Goal: Information Seeking & Learning: Learn about a topic

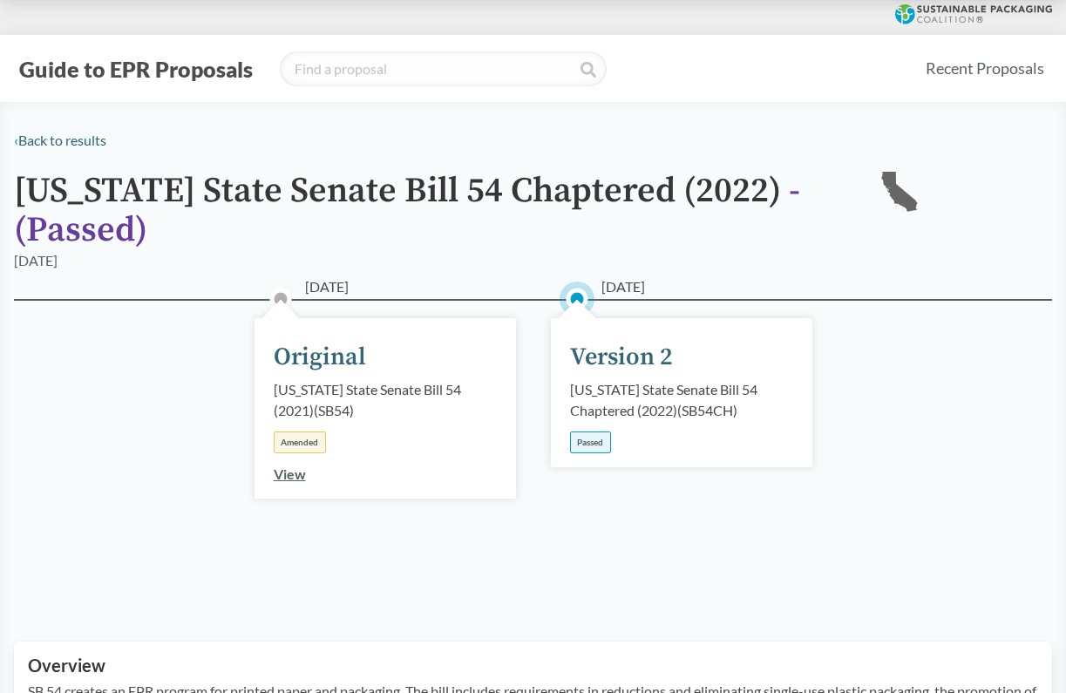
click at [585, 429] on div "[DATE] Version 2 [US_STATE] State Senate Bill 54 Chaptered (2022) ( SB54CH ) Pa…" at bounding box center [682, 392] width 262 height 149
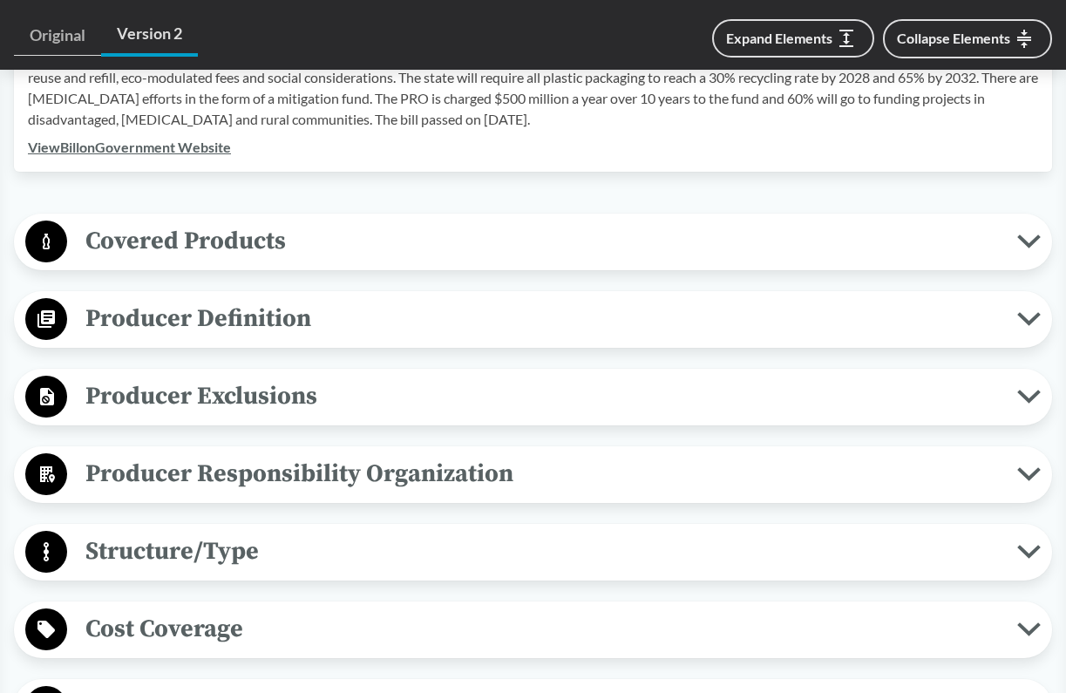
scroll to position [636, 0]
click at [430, 252] on span "Covered Products" at bounding box center [542, 240] width 950 height 39
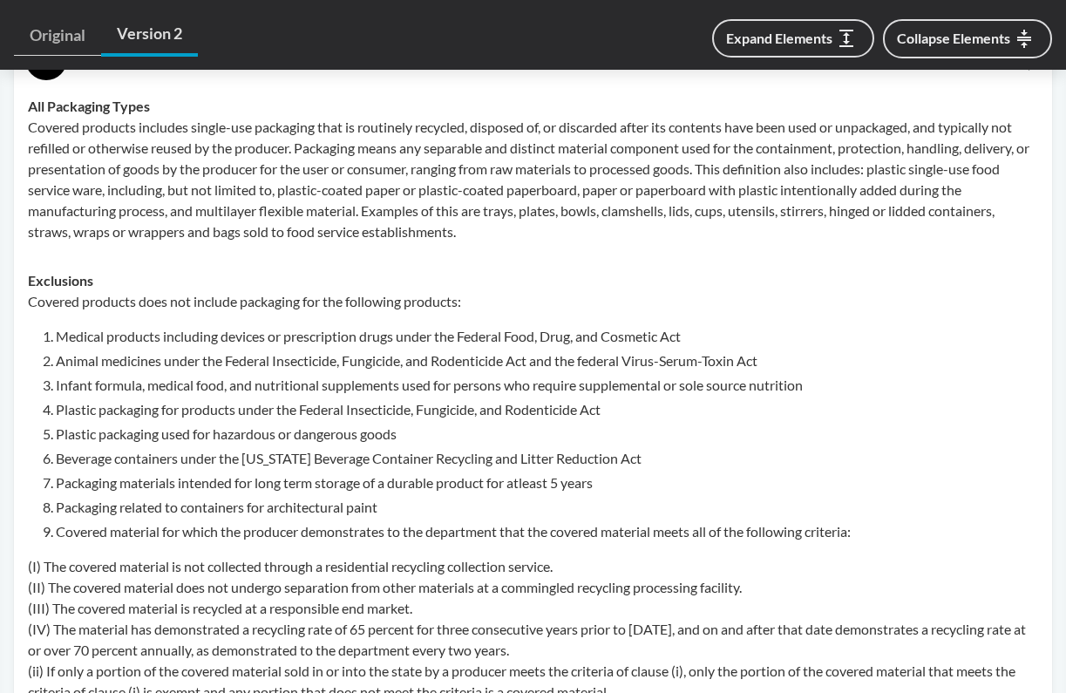
scroll to position [824, 0]
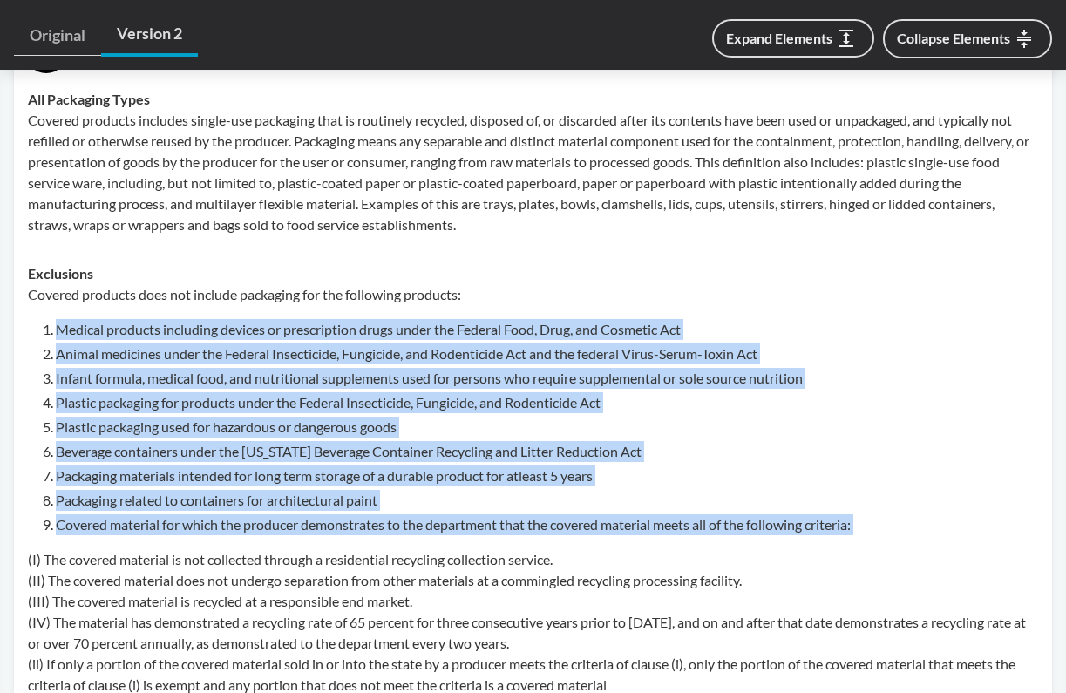
drag, startPoint x: 58, startPoint y: 330, endPoint x: 390, endPoint y: 547, distance: 396.8
click at [390, 547] on div "Covered products does not include packaging for the following products: Medical…" at bounding box center [533, 490] width 1011 height 412
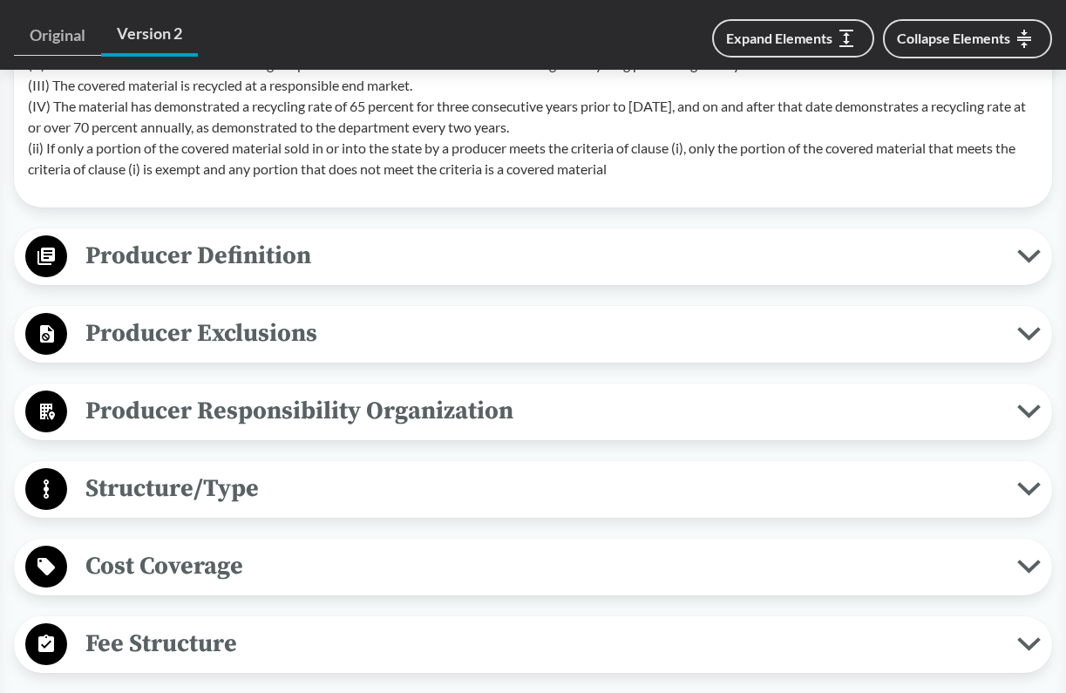
scroll to position [1341, 0]
click at [294, 237] on button "Producer Definition" at bounding box center [533, 256] width 1026 height 44
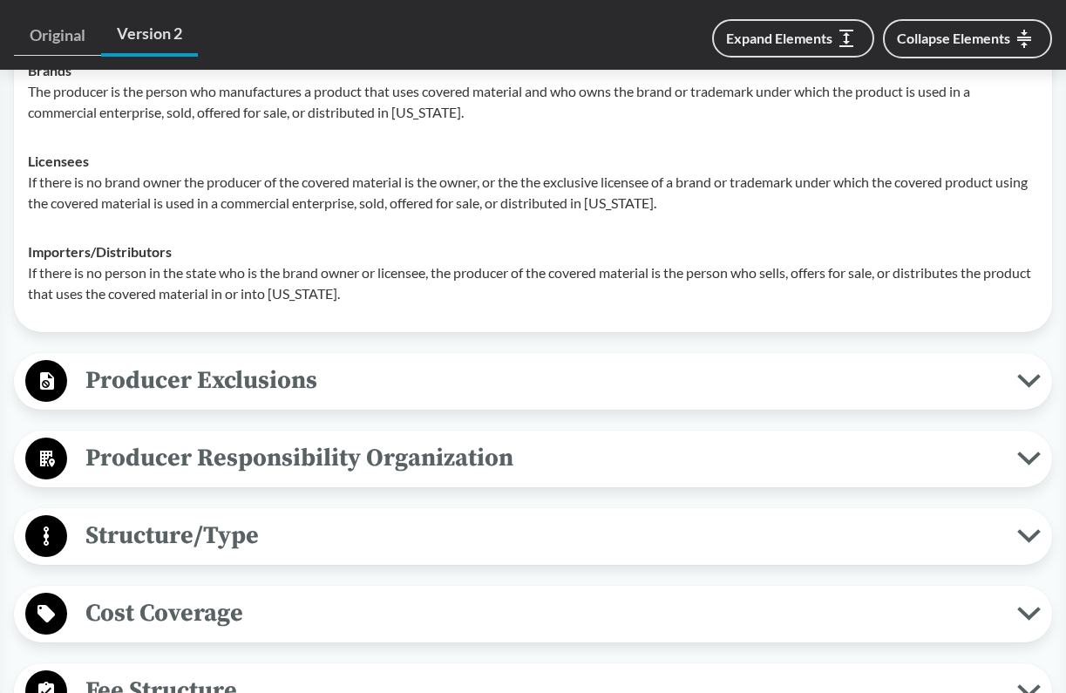
scroll to position [1614, 0]
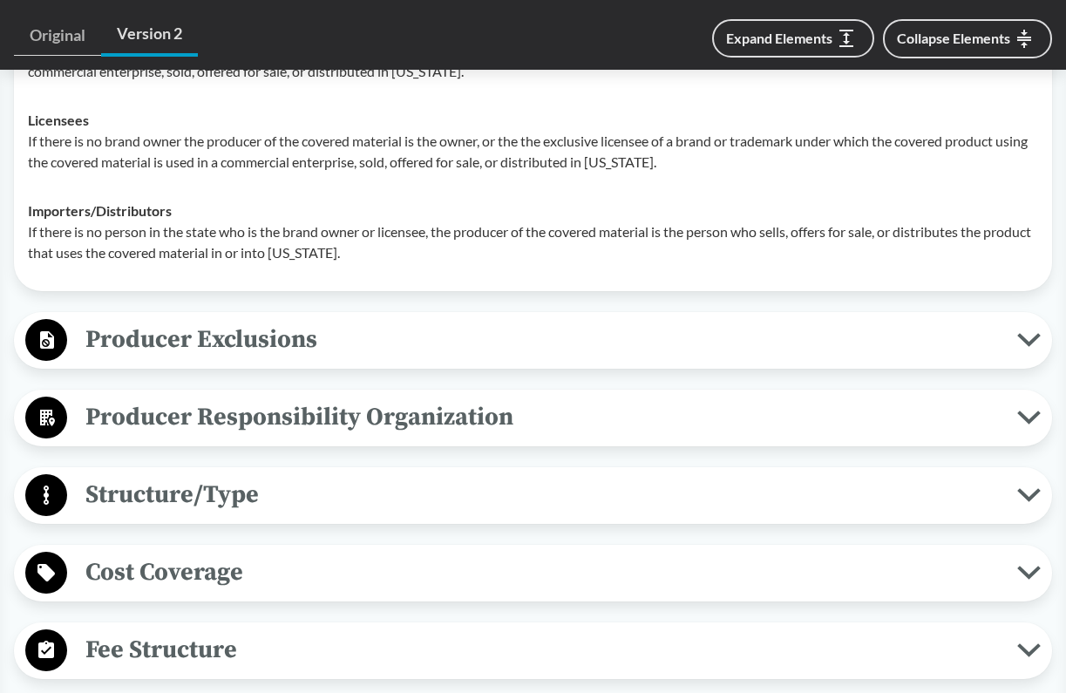
click at [261, 363] on button "Producer Exclusions" at bounding box center [533, 340] width 1026 height 44
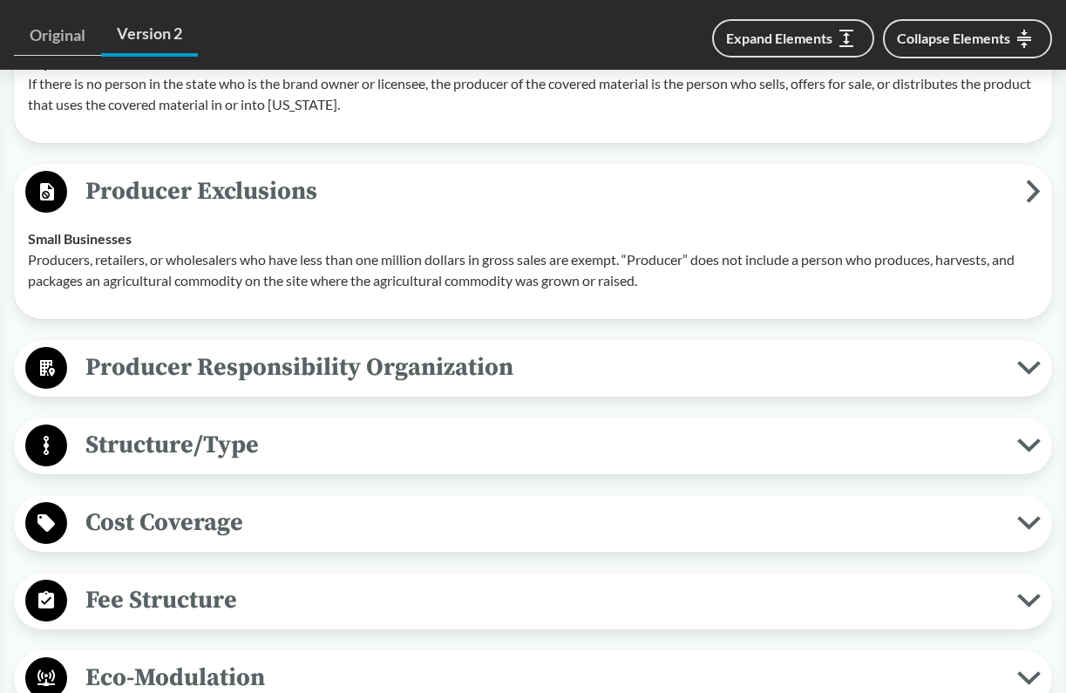
scroll to position [1786, 1]
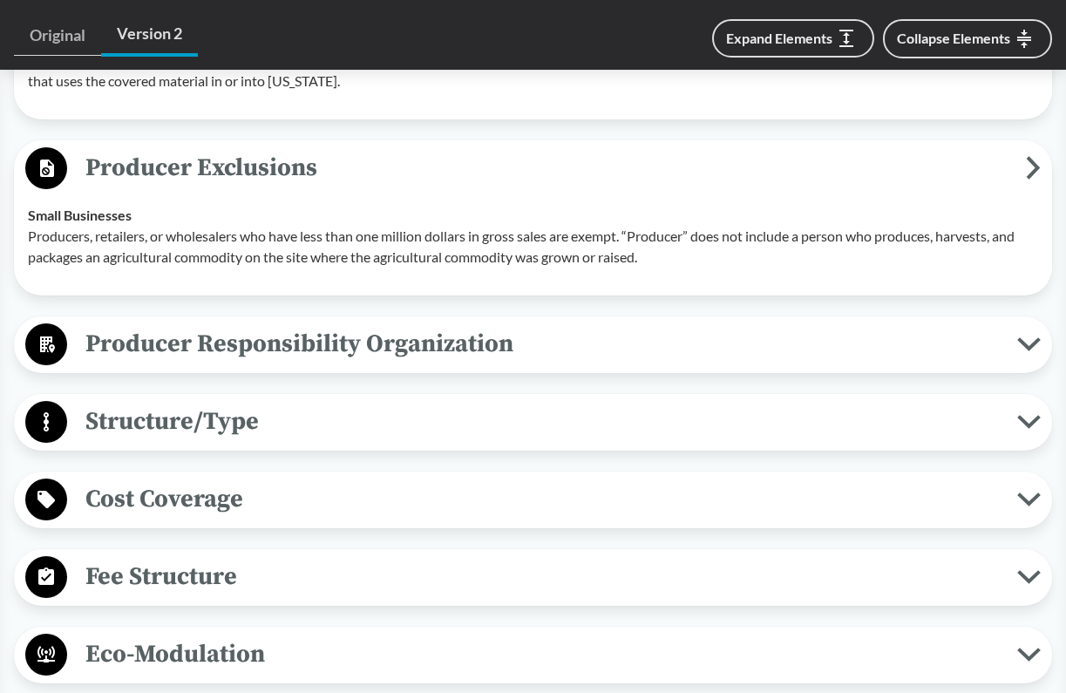
click at [244, 344] on span "Producer Responsibility Organization" at bounding box center [542, 343] width 950 height 39
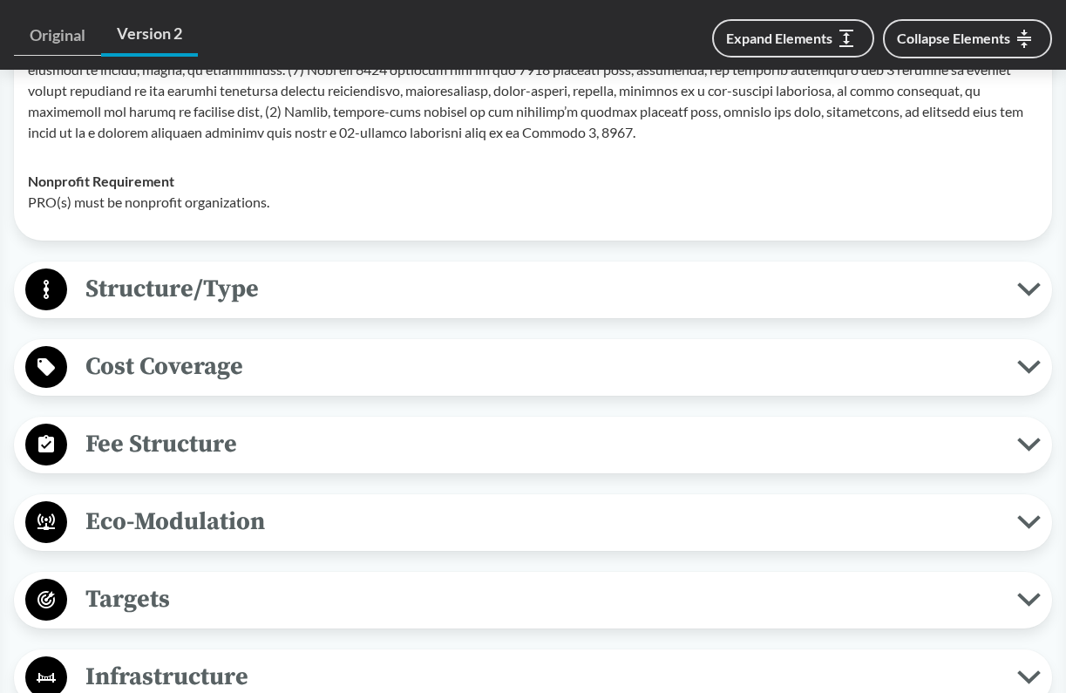
click at [215, 285] on span "Structure/Type" at bounding box center [542, 288] width 950 height 39
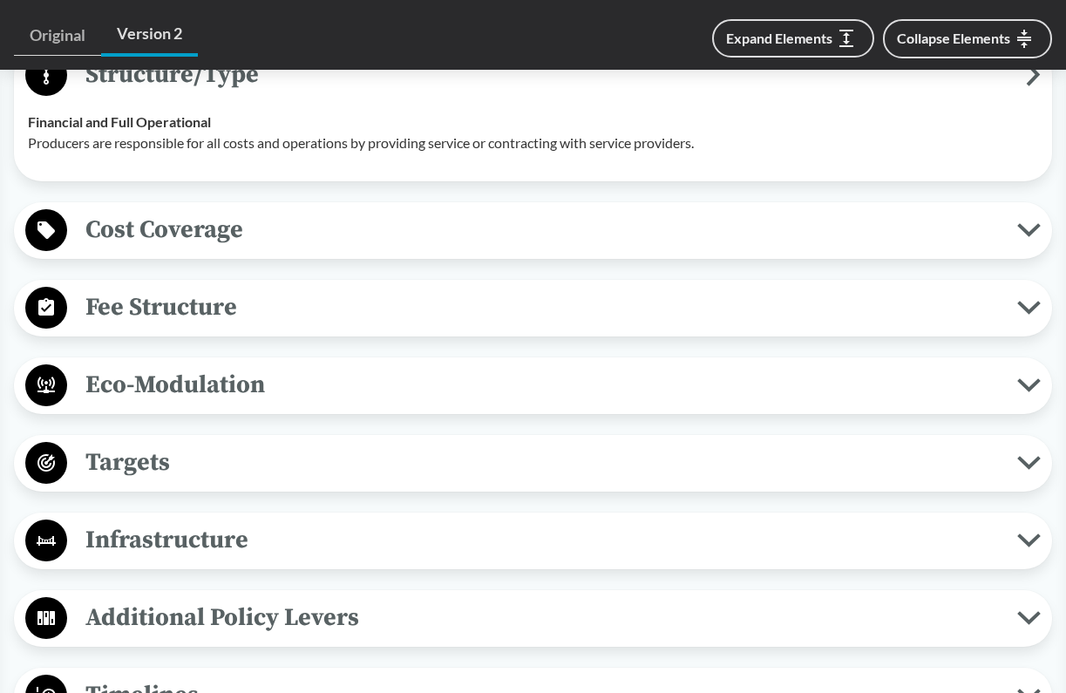
scroll to position [2517, 0]
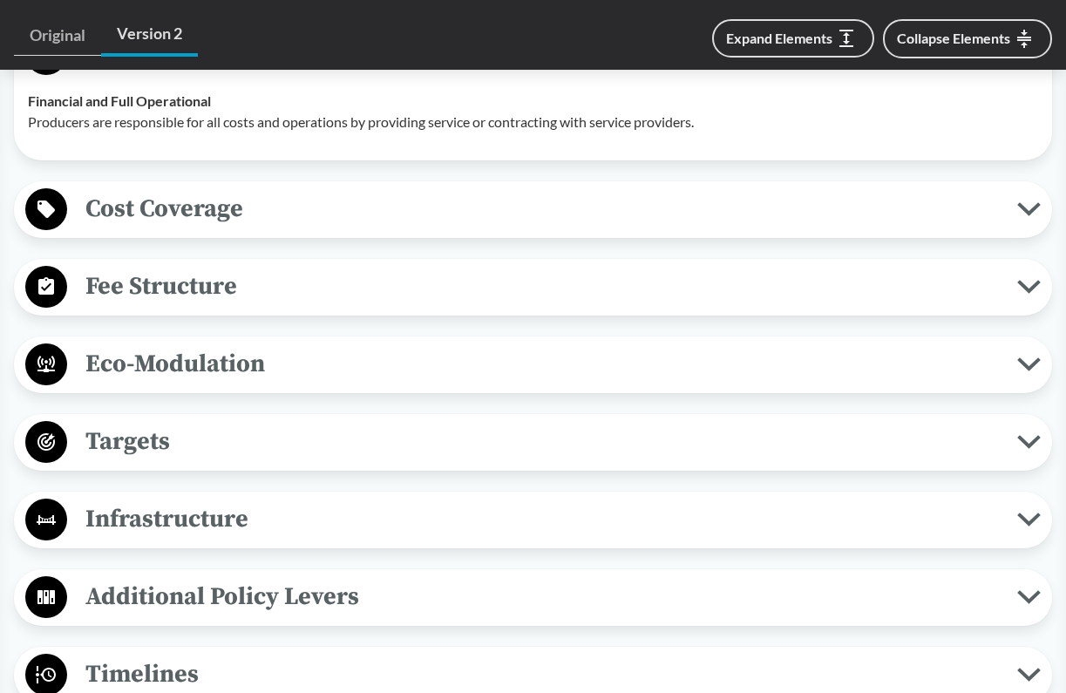
click at [195, 238] on div "Cost Coverage Operational Costs The cost coverage must include operational cost…" at bounding box center [533, 209] width 1038 height 57
click at [188, 228] on span "Cost Coverage" at bounding box center [542, 208] width 950 height 39
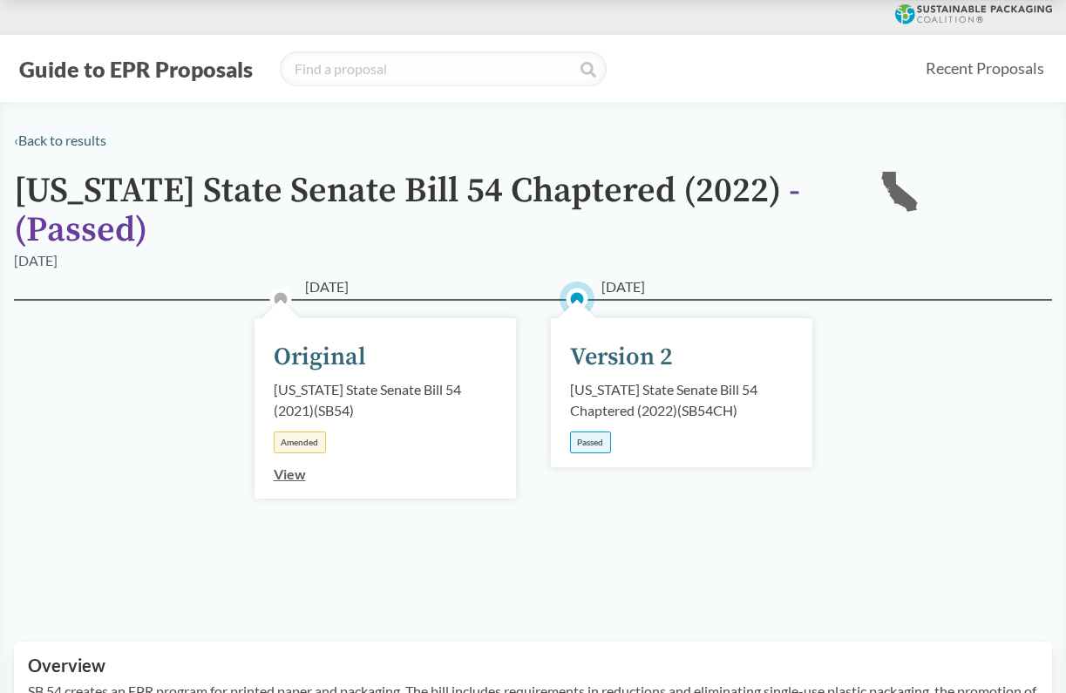
scroll to position [0, 0]
click at [149, 78] on button "Guide to EPR Proposals" at bounding box center [136, 69] width 244 height 28
